Goal: Information Seeking & Learning: Learn about a topic

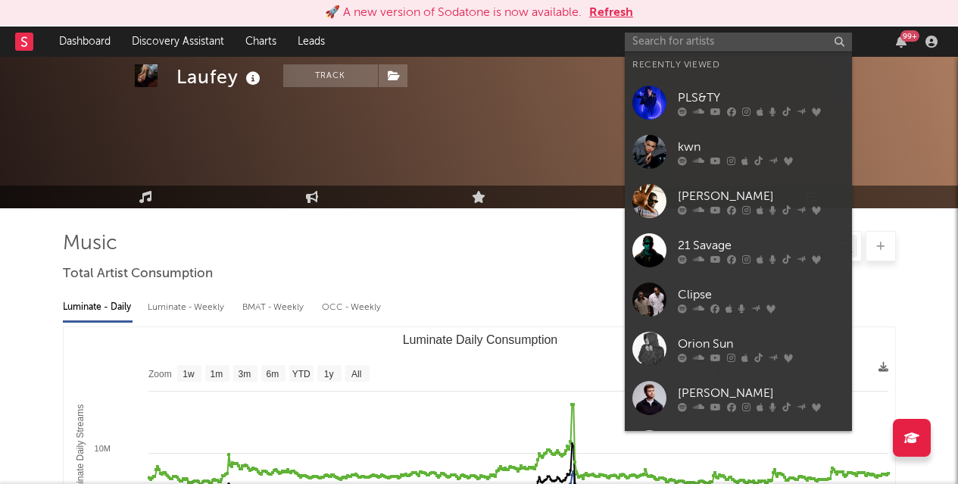
select select "1y"
click at [664, 40] on input "text" at bounding box center [737, 42] width 227 height 19
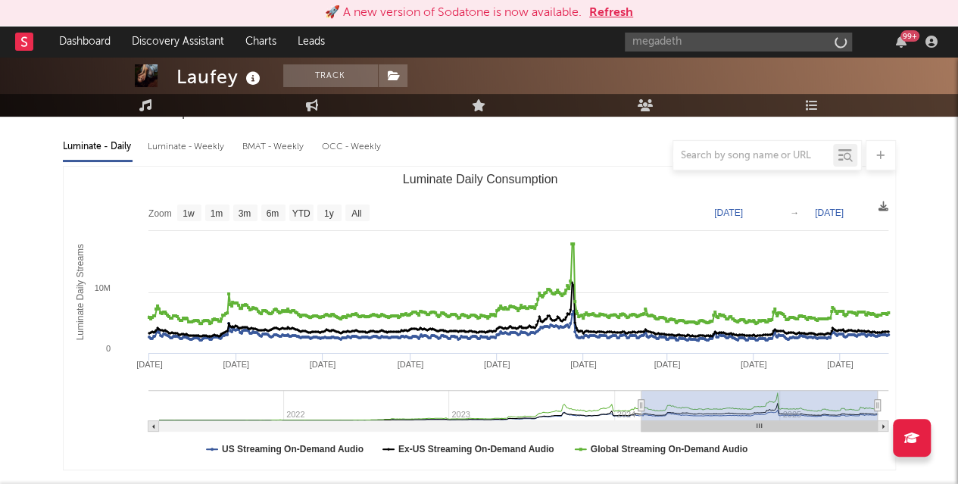
type input "megadeth"
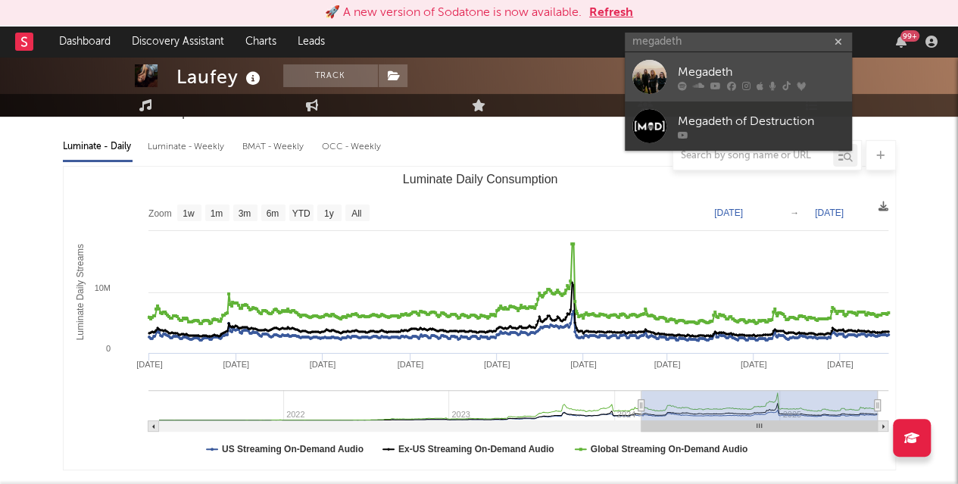
click at [684, 69] on div "Megadeth" at bounding box center [760, 72] width 167 height 18
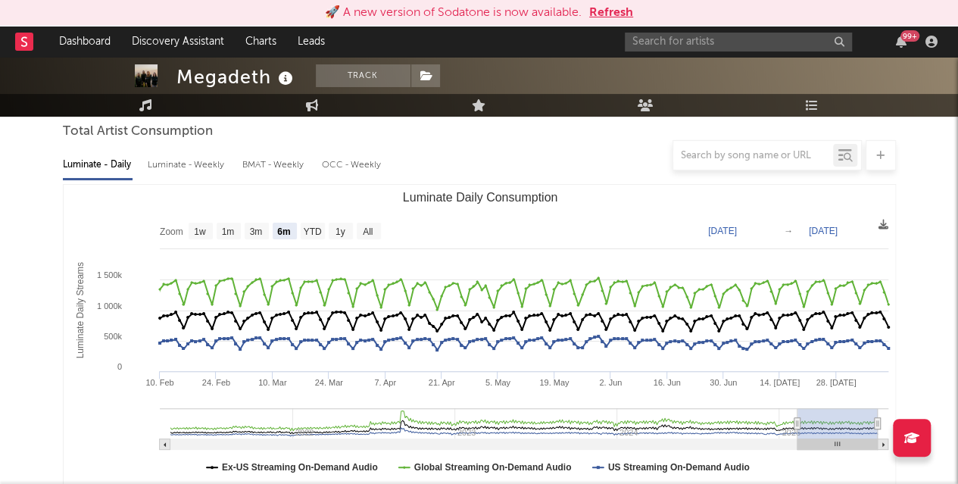
scroll to position [140, 0]
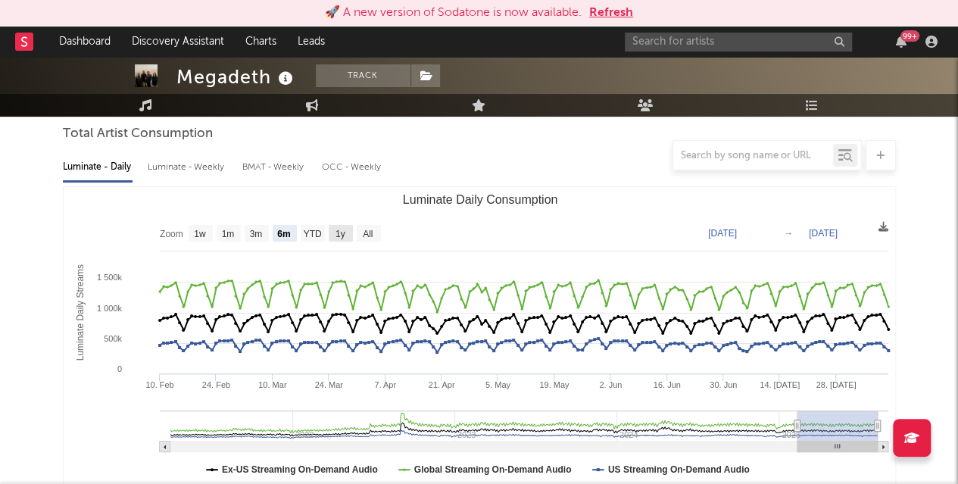
click at [343, 229] on text "1y" at bounding box center [340, 234] width 10 height 11
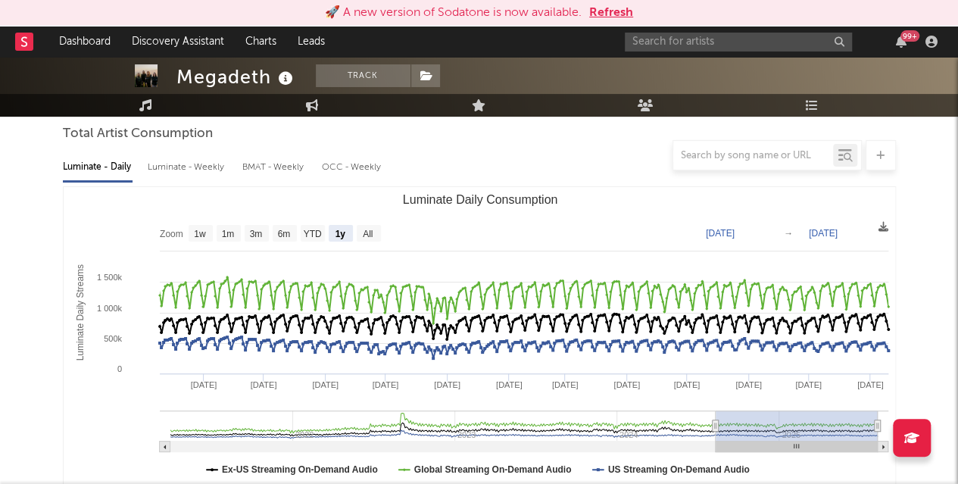
select select "1y"
type input "[DATE]"
click at [369, 229] on text "All" at bounding box center [368, 234] width 10 height 11
select select "All"
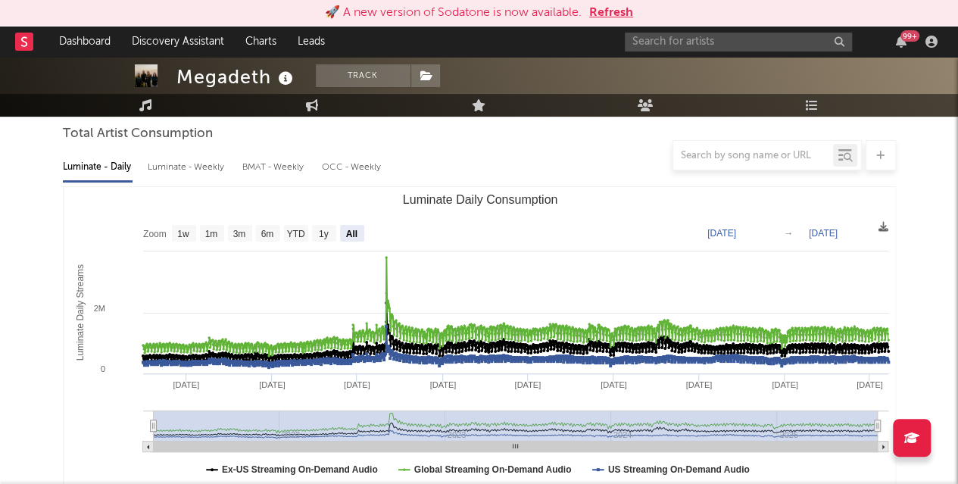
click at [150, 427] on icon "Luminate Daily Consumption" at bounding box center [153, 425] width 6 height 11
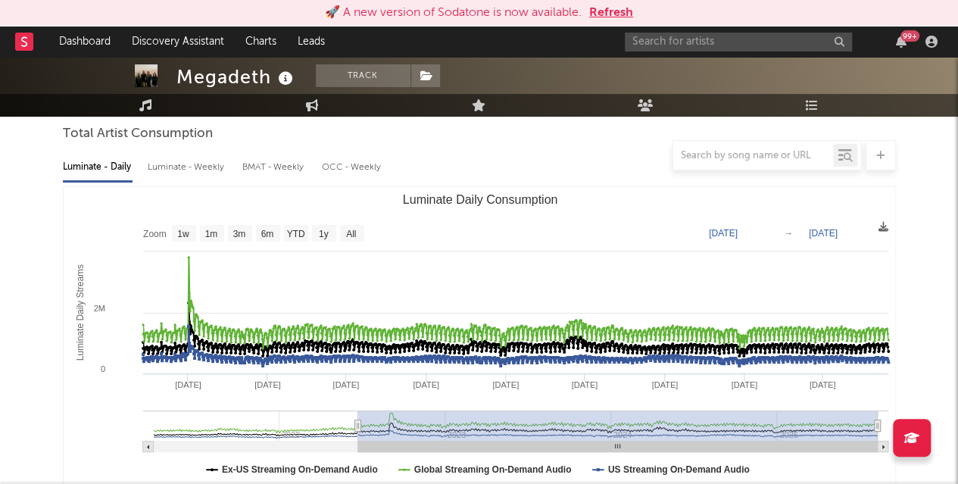
type input "[DATE]"
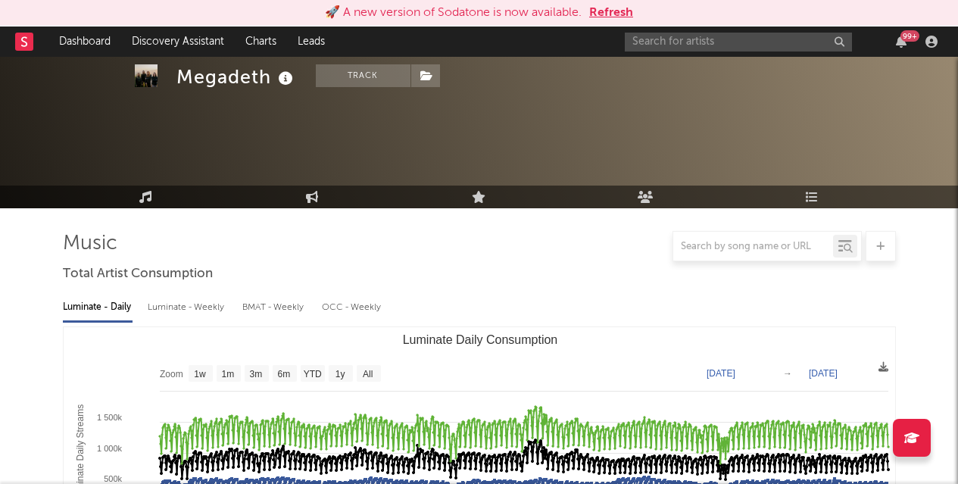
select select "All"
